Goal: Task Accomplishment & Management: Manage account settings

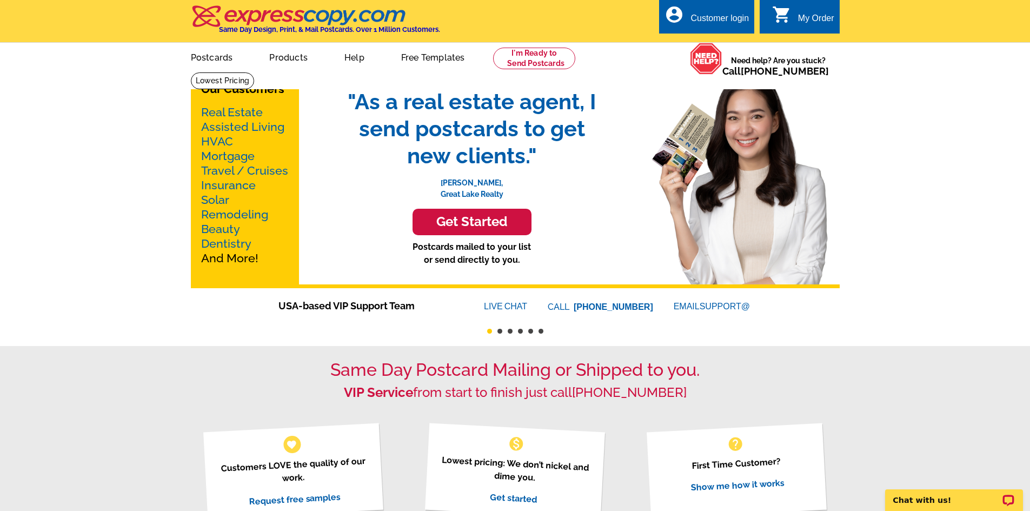
click at [719, 19] on div "Customer login" at bounding box center [720, 21] width 58 height 15
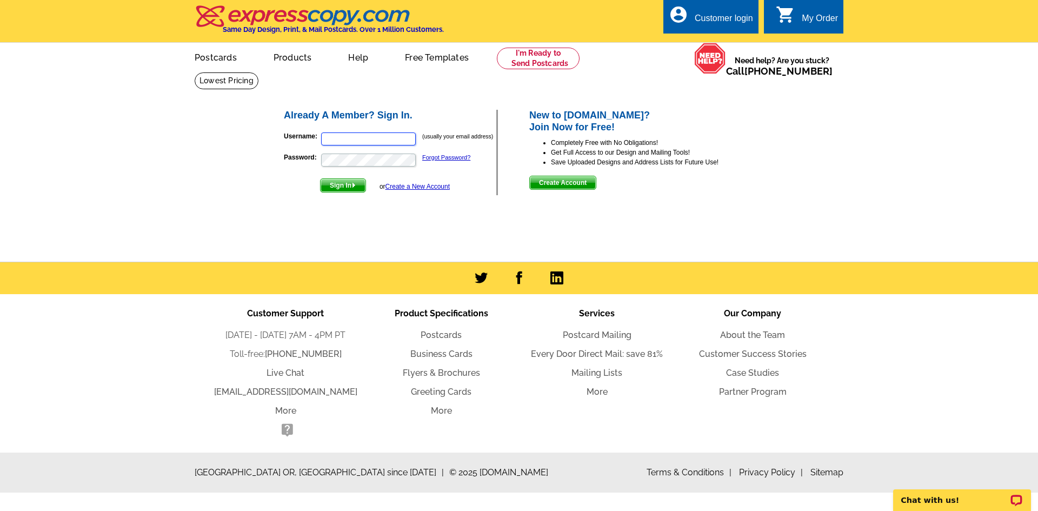
type input "[EMAIL_ADDRESS][DOMAIN_NAME]"
click at [443, 158] on link "Forgot Password?" at bounding box center [446, 157] width 48 height 6
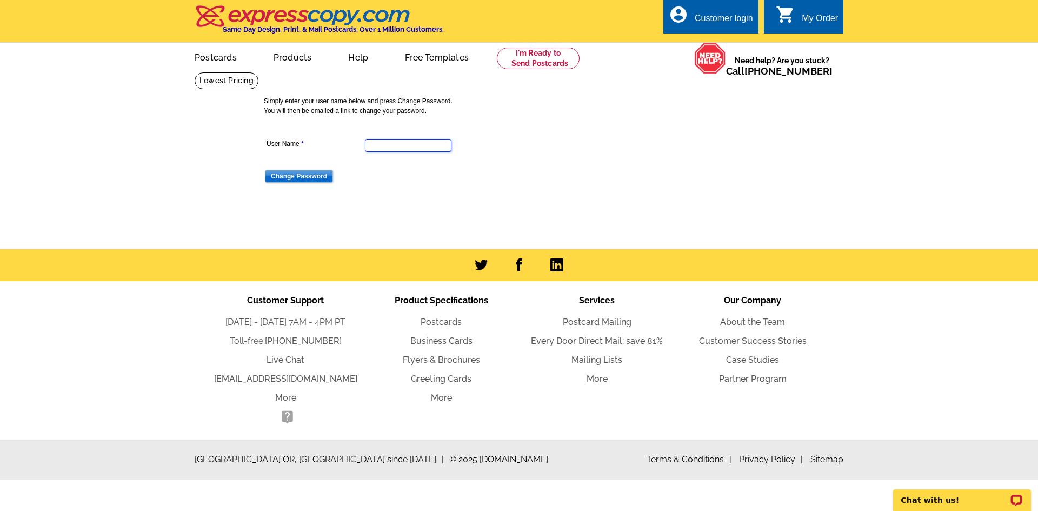
click at [406, 148] on input "User Name" at bounding box center [408, 145] width 87 height 13
type input "[EMAIL_ADDRESS][DOMAIN_NAME]"
click at [279, 173] on input "Change Password" at bounding box center [299, 176] width 68 height 13
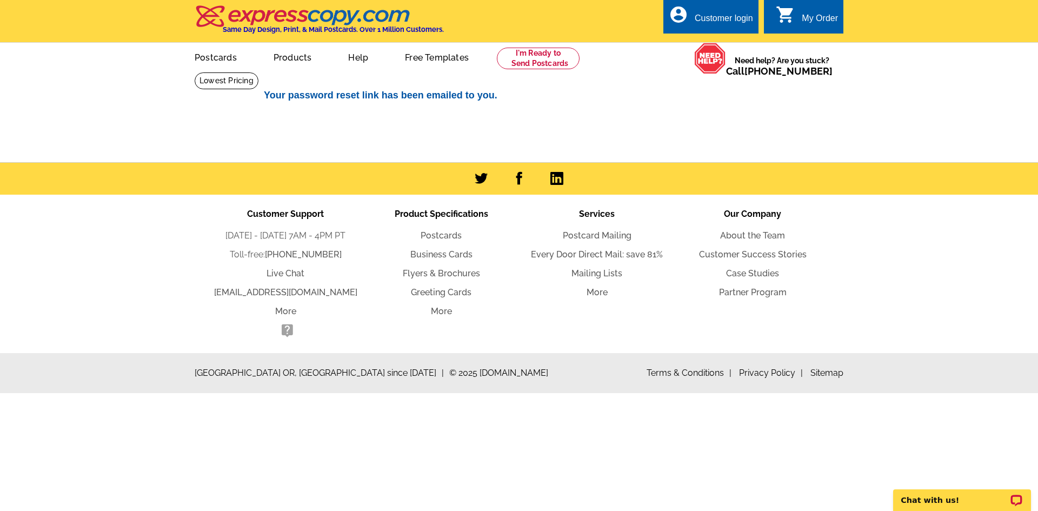
click at [810, 14] on div "My Order" at bounding box center [820, 21] width 36 height 15
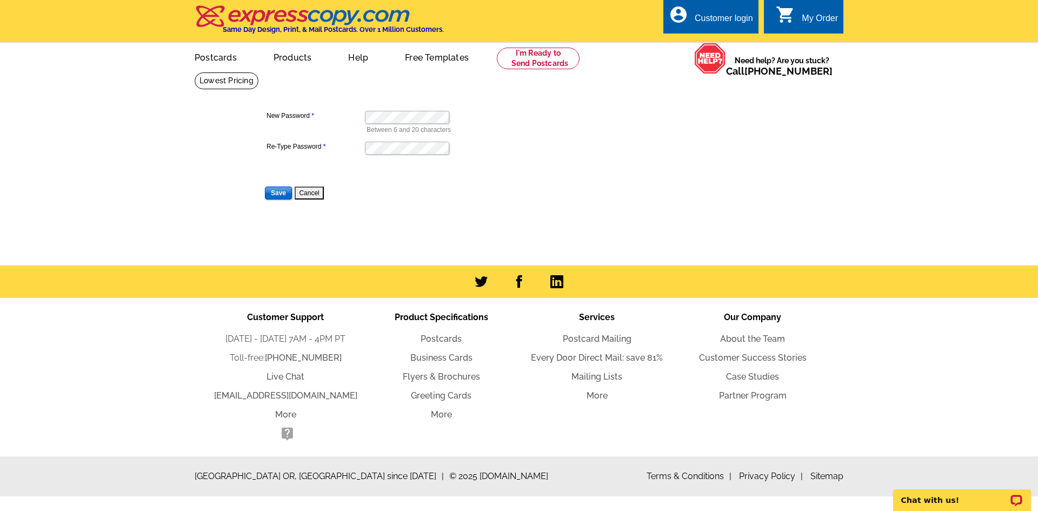
click at [271, 191] on input "Save" at bounding box center [278, 193] width 27 height 13
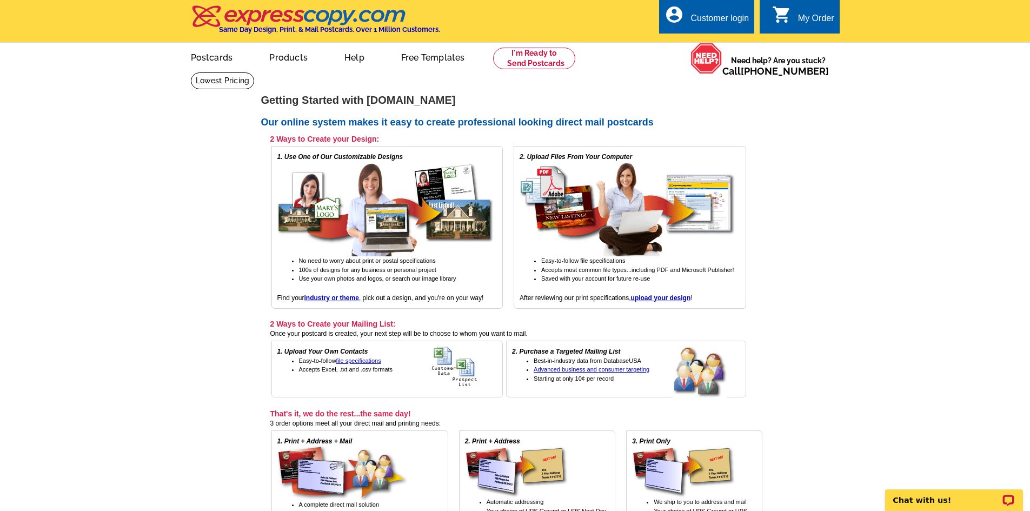
click at [730, 18] on div "Customer login" at bounding box center [720, 21] width 58 height 15
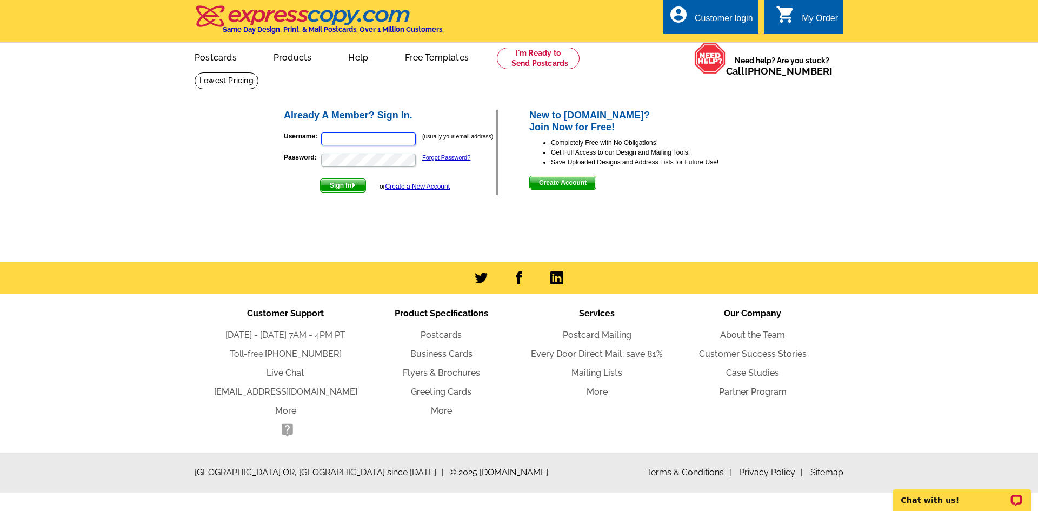
type input "[EMAIL_ADDRESS][DOMAIN_NAME]"
click at [340, 188] on span "Sign In" at bounding box center [343, 185] width 45 height 13
